Goal: Task Accomplishment & Management: Use online tool/utility

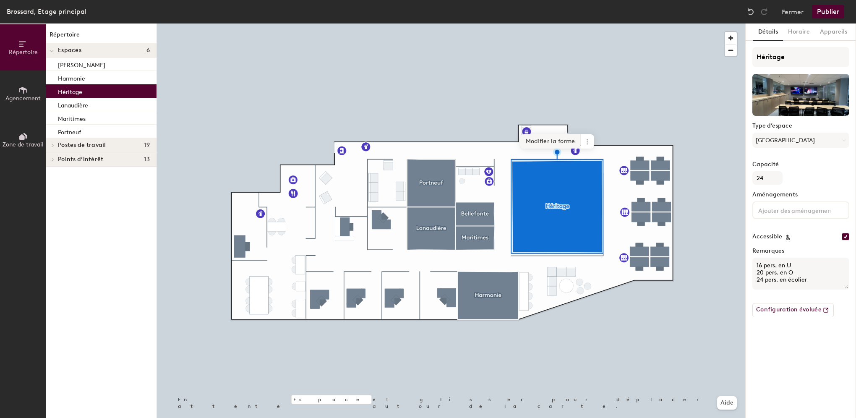
click at [572, 139] on span "Modifier la forme" at bounding box center [551, 141] width 60 height 14
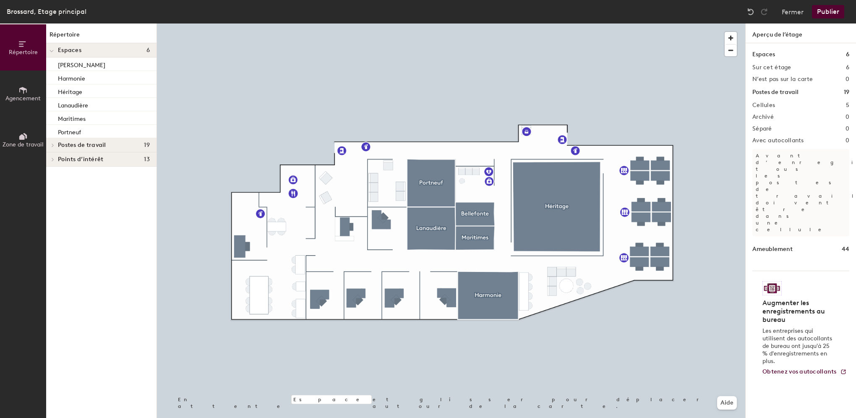
click at [20, 98] on span "Agencement" at bounding box center [22, 98] width 35 height 7
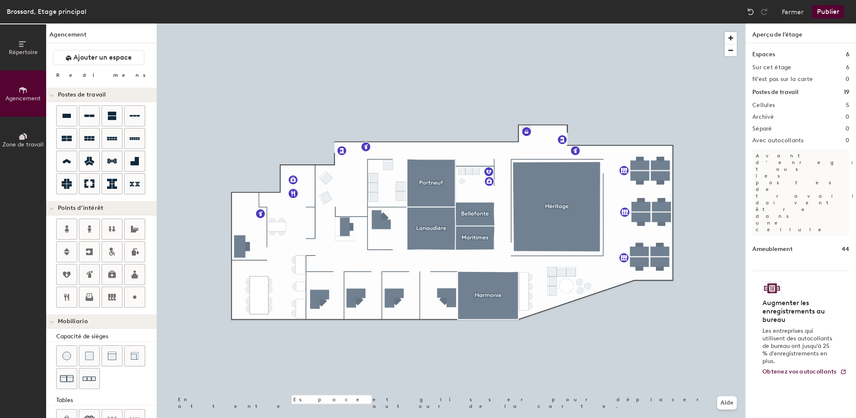
click at [765, 103] on h2 "Cellules" at bounding box center [763, 105] width 23 height 7
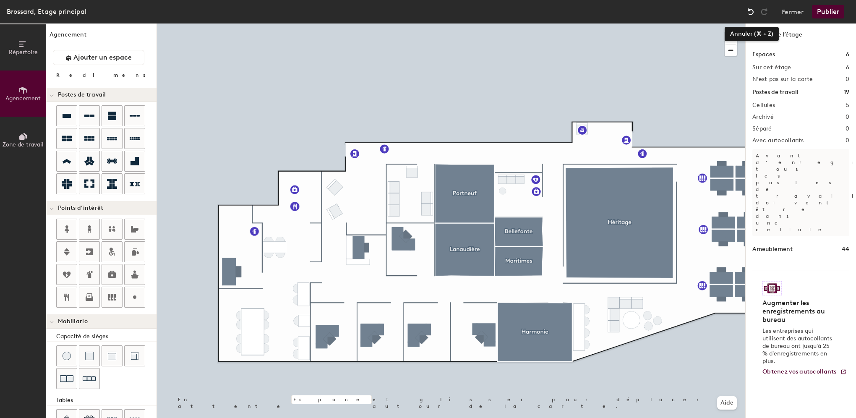
click at [750, 13] on img at bounding box center [750, 12] width 8 height 8
type input "80"
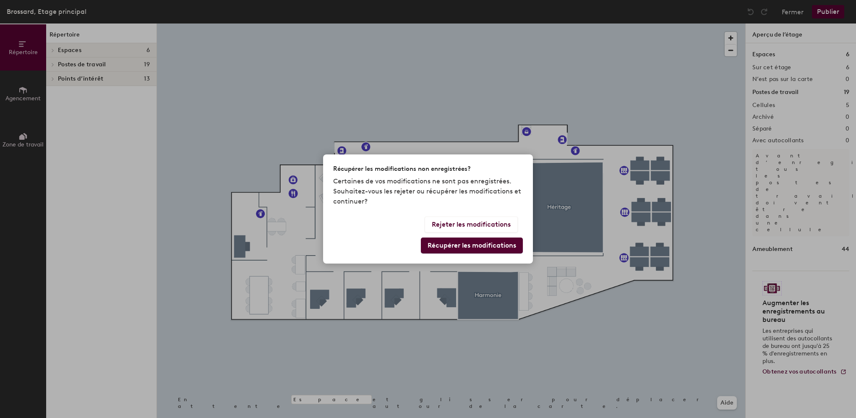
click at [480, 242] on button "Récupérer les modifications" at bounding box center [472, 245] width 102 height 16
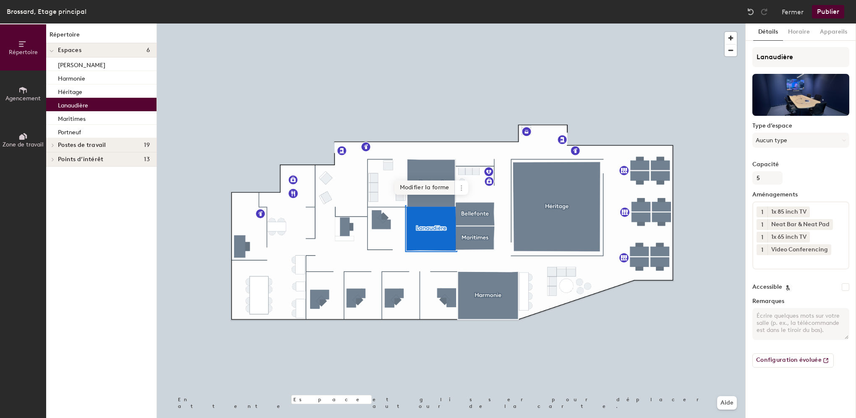
click at [430, 182] on span "Modifier la forme" at bounding box center [425, 187] width 60 height 14
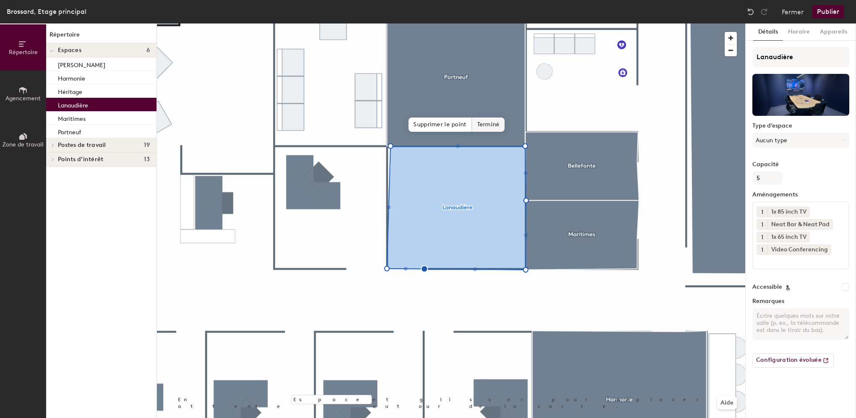
click at [493, 126] on span "Terminé" at bounding box center [488, 124] width 33 height 14
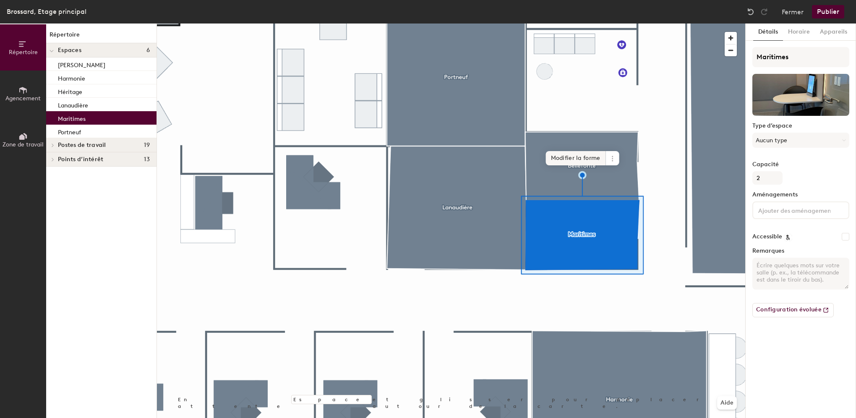
click at [574, 156] on span "Modifier la forme" at bounding box center [576, 158] width 60 height 14
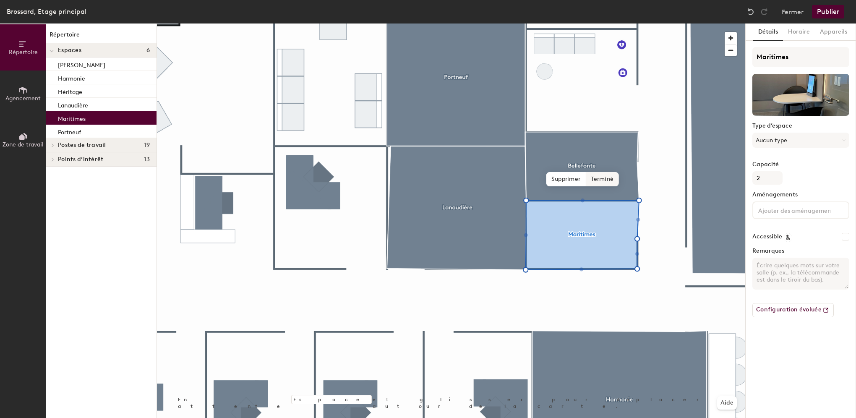
click at [604, 177] on span "Terminé" at bounding box center [602, 179] width 33 height 14
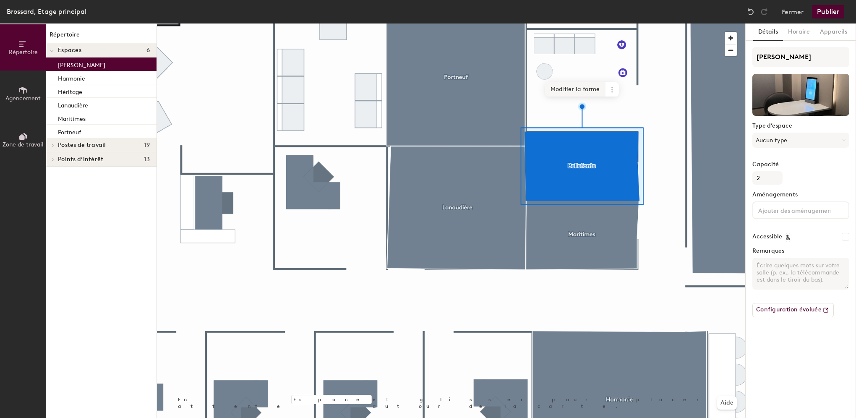
click at [570, 90] on span "Modifier la forme" at bounding box center [575, 89] width 60 height 14
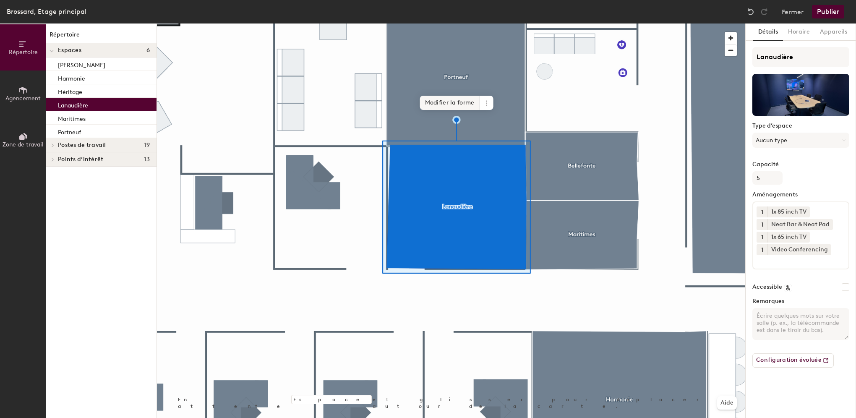
click at [452, 100] on span "Modifier la forme" at bounding box center [450, 103] width 60 height 14
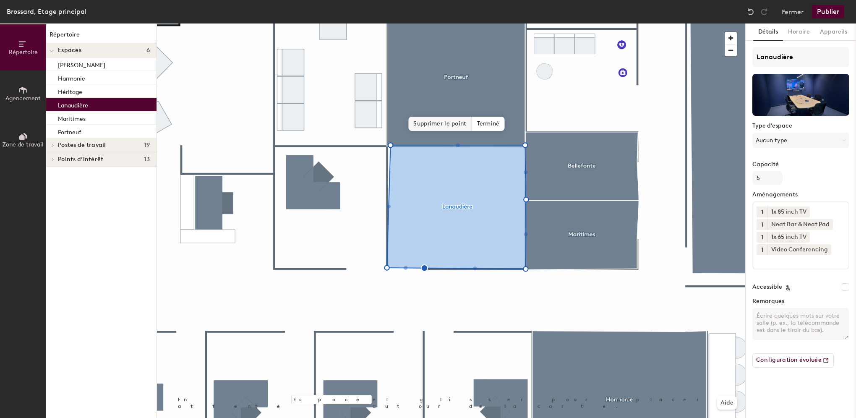
click at [445, 126] on span "Supprimer le point" at bounding box center [439, 124] width 63 height 14
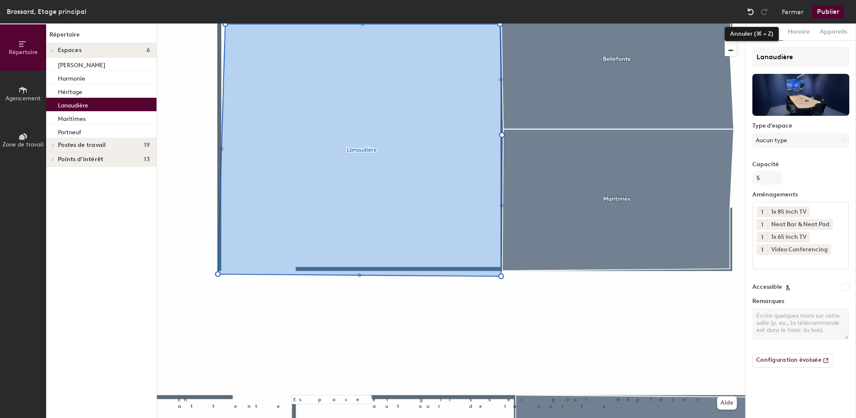
click at [752, 12] on img at bounding box center [750, 12] width 8 height 8
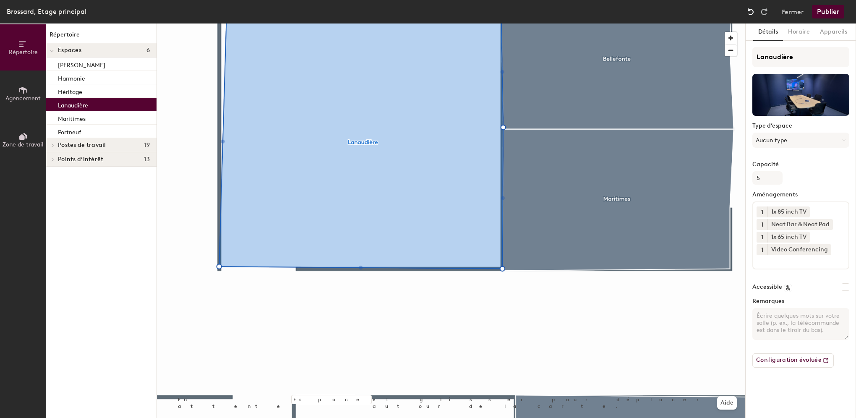
click at [752, 12] on img at bounding box center [750, 12] width 8 height 8
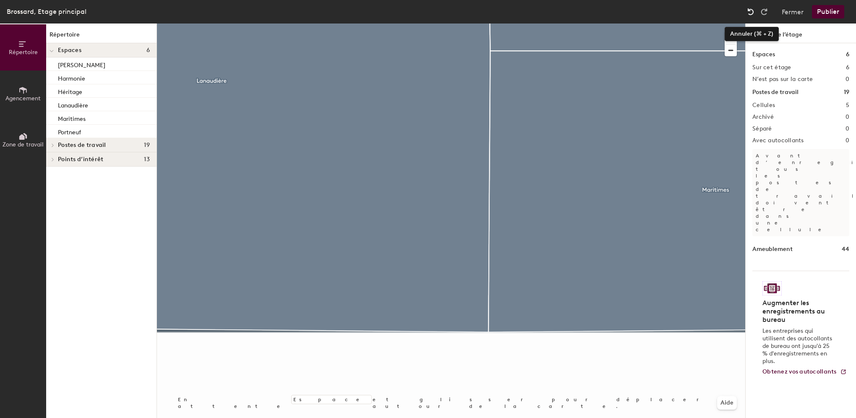
click at [752, 13] on img at bounding box center [750, 12] width 8 height 8
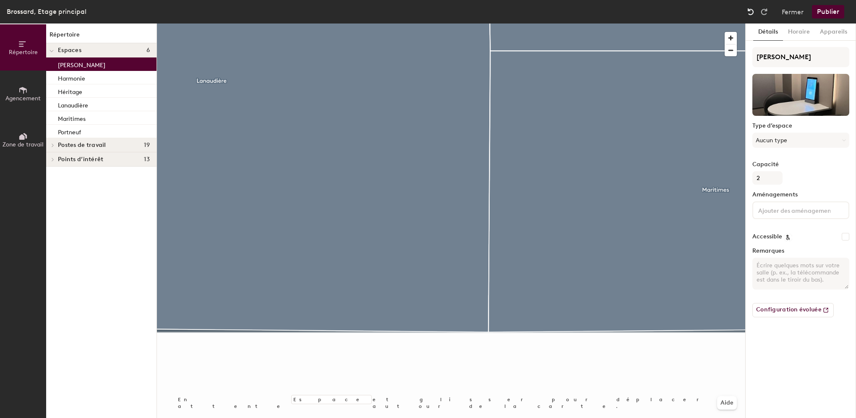
click at [752, 12] on img at bounding box center [750, 12] width 8 height 8
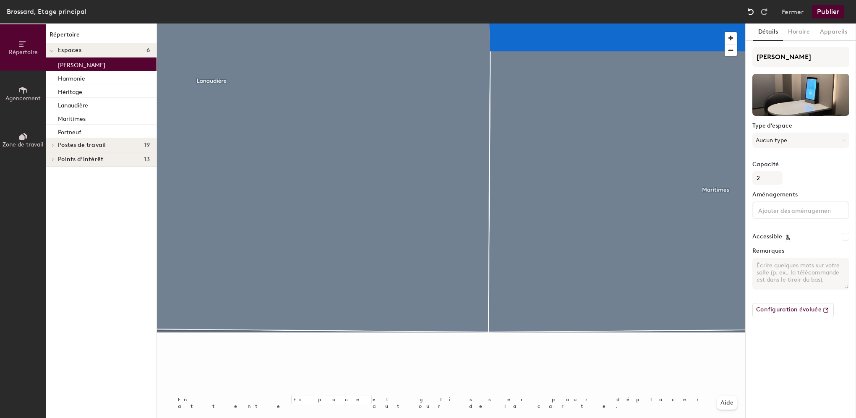
click at [752, 12] on img at bounding box center [750, 12] width 8 height 8
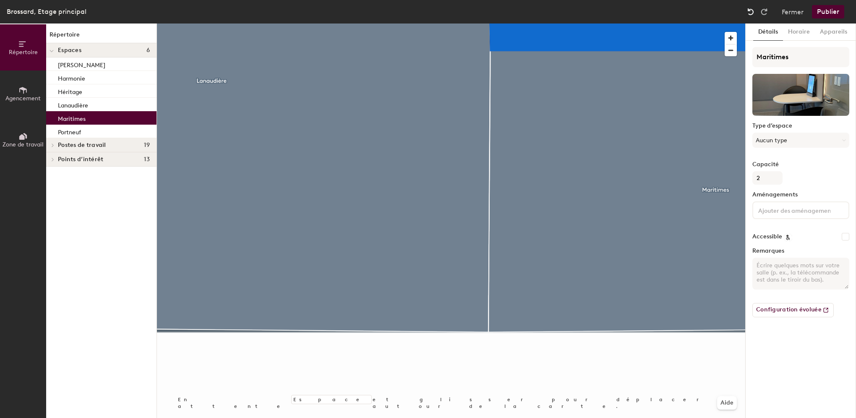
click at [752, 12] on img at bounding box center [750, 12] width 8 height 8
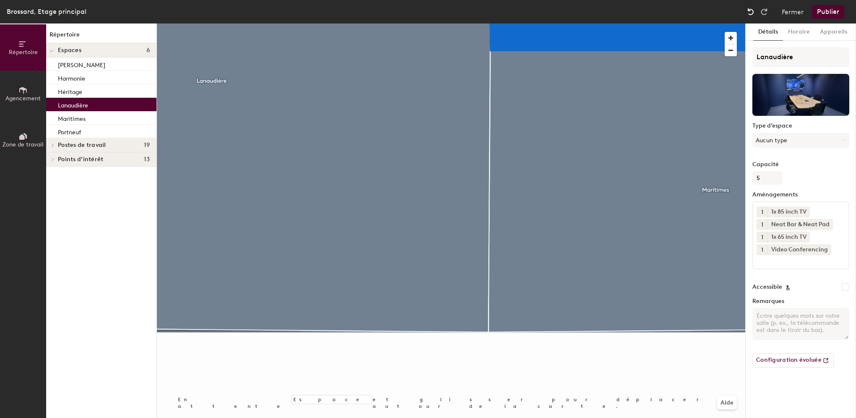
click at [752, 12] on img at bounding box center [750, 12] width 8 height 8
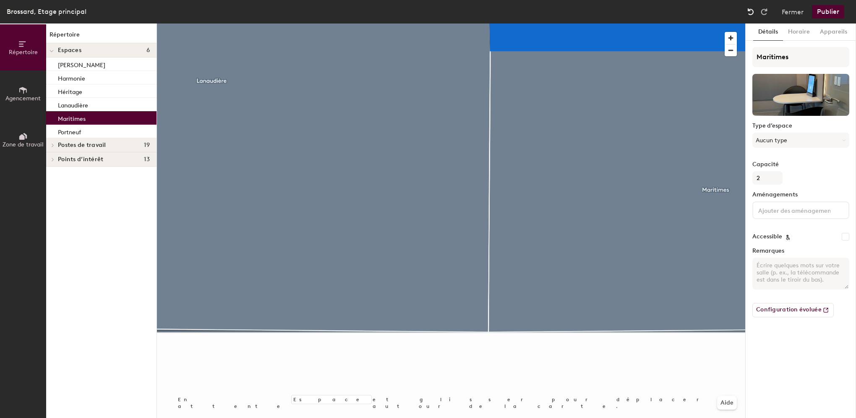
click at [752, 12] on img at bounding box center [750, 12] width 8 height 8
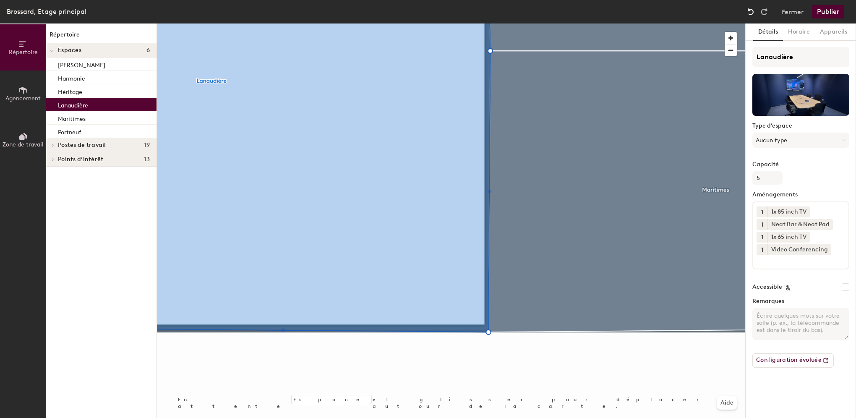
click at [752, 12] on img at bounding box center [750, 12] width 8 height 8
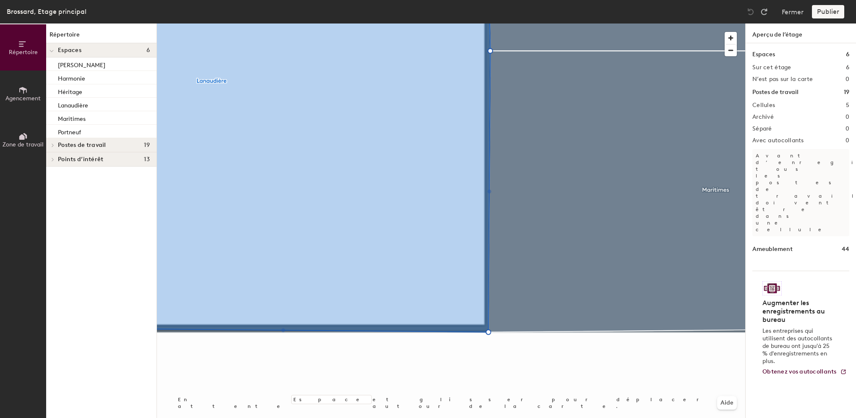
click at [752, 12] on img at bounding box center [750, 12] width 8 height 8
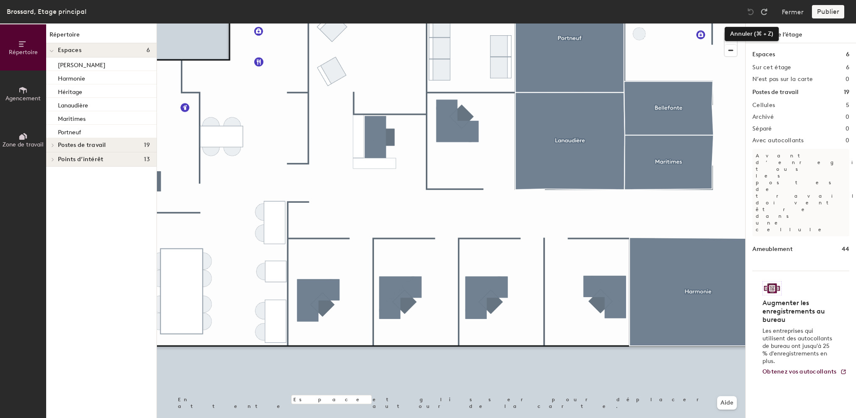
click at [753, 11] on img at bounding box center [750, 12] width 8 height 8
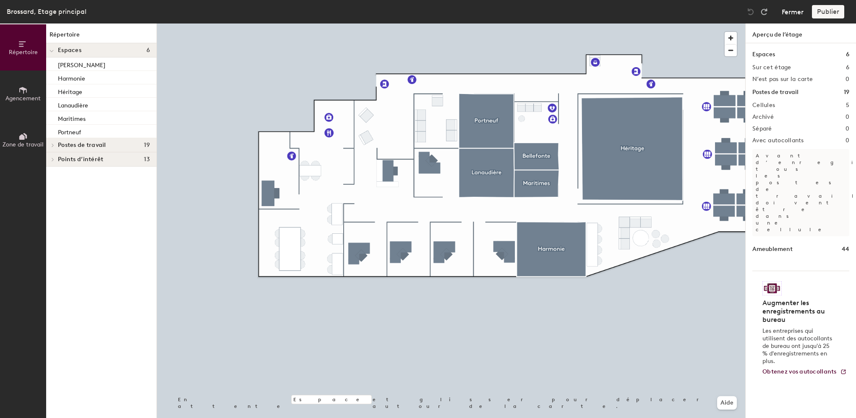
click at [796, 11] on button "Fermer" at bounding box center [792, 11] width 22 height 13
